Goal: Navigation & Orientation: Go to known website

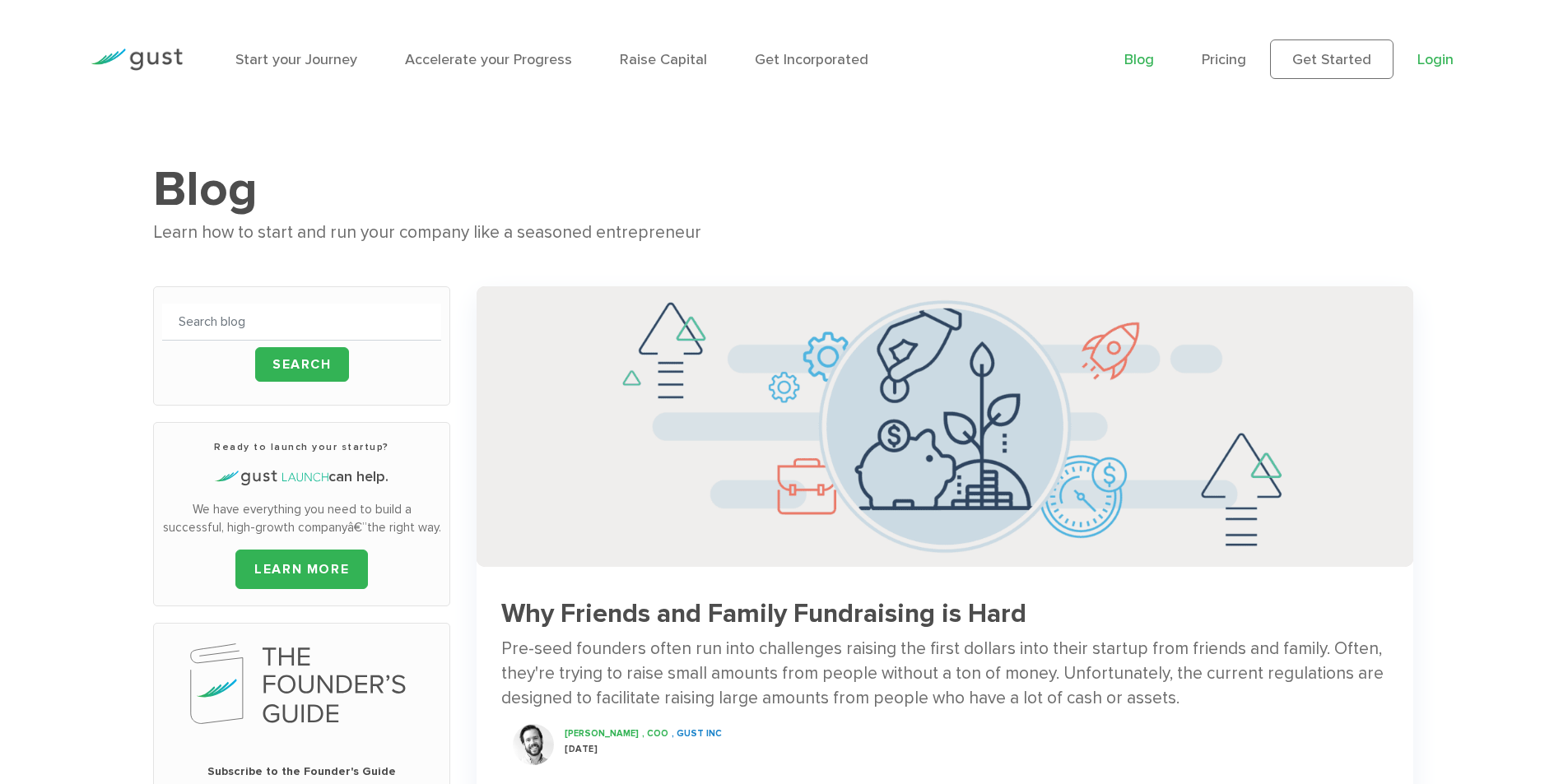
click at [1427, 61] on link "Login" at bounding box center [1435, 59] width 37 height 17
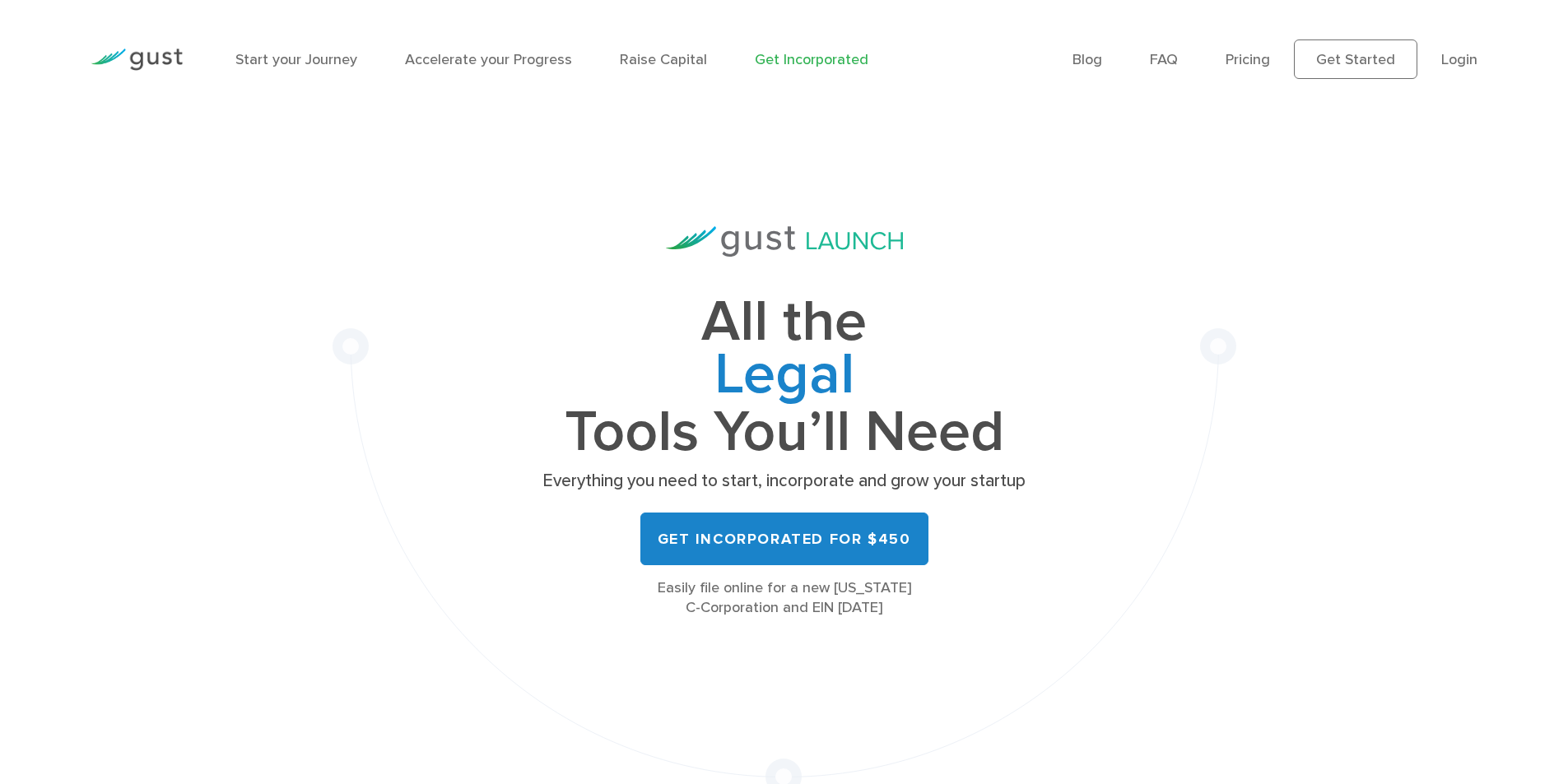
click at [158, 65] on img at bounding box center [137, 60] width 92 height 22
